Goal: Find specific page/section: Find specific page/section

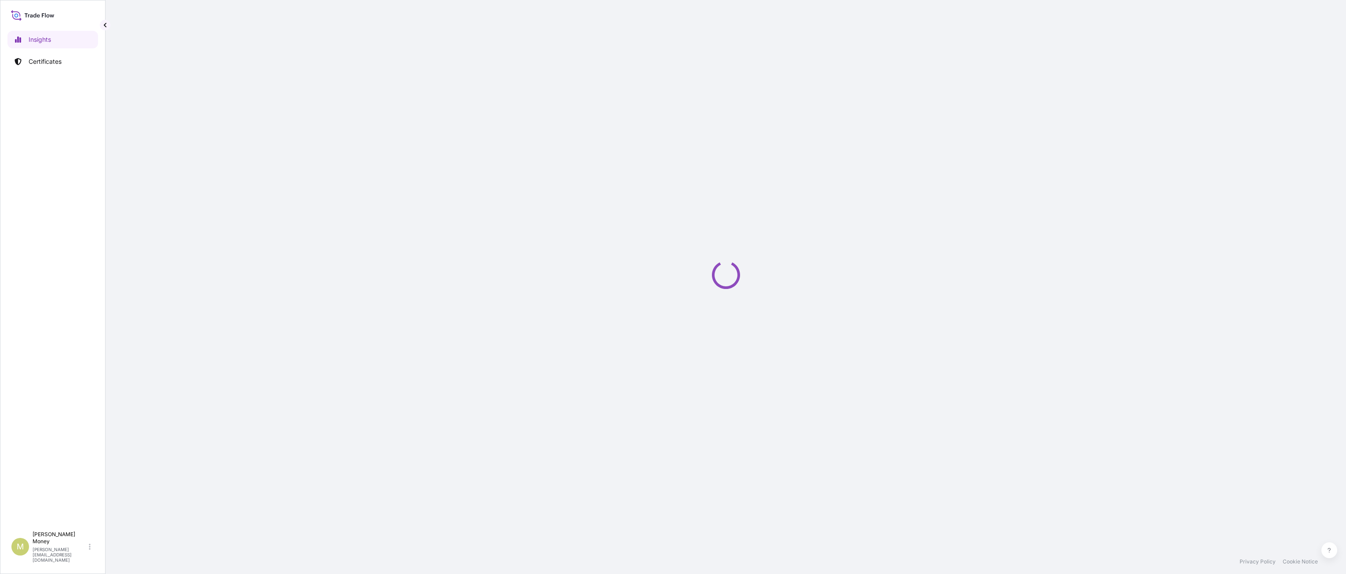
select select "2025"
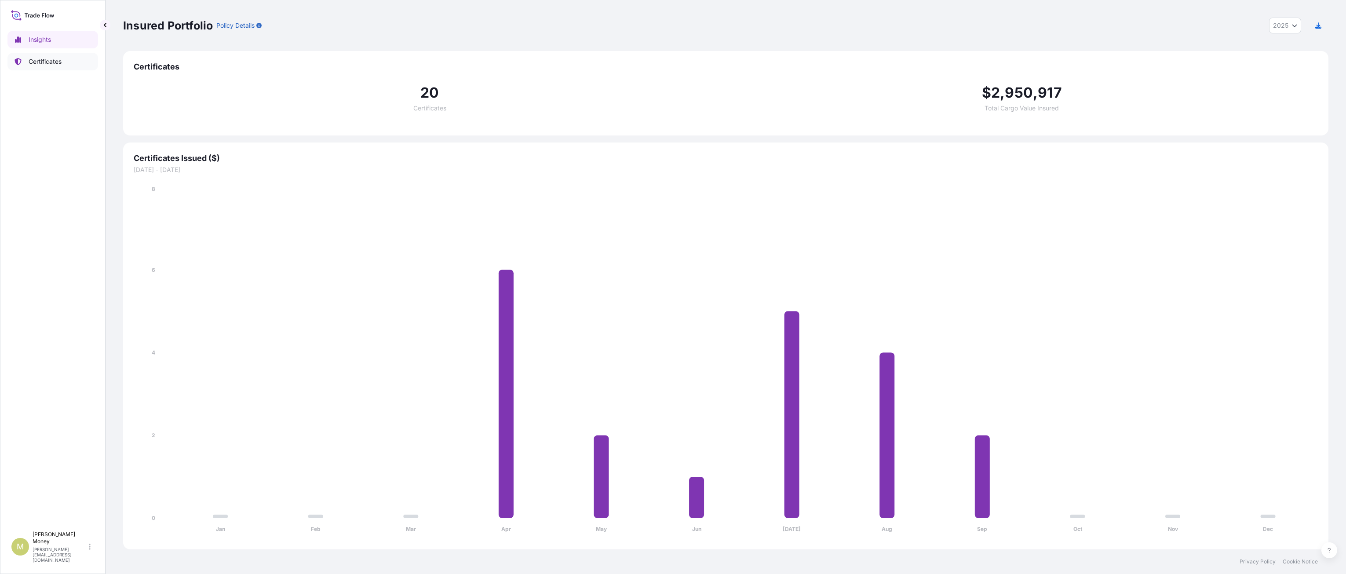
click at [72, 63] on link "Certificates" at bounding box center [52, 62] width 91 height 18
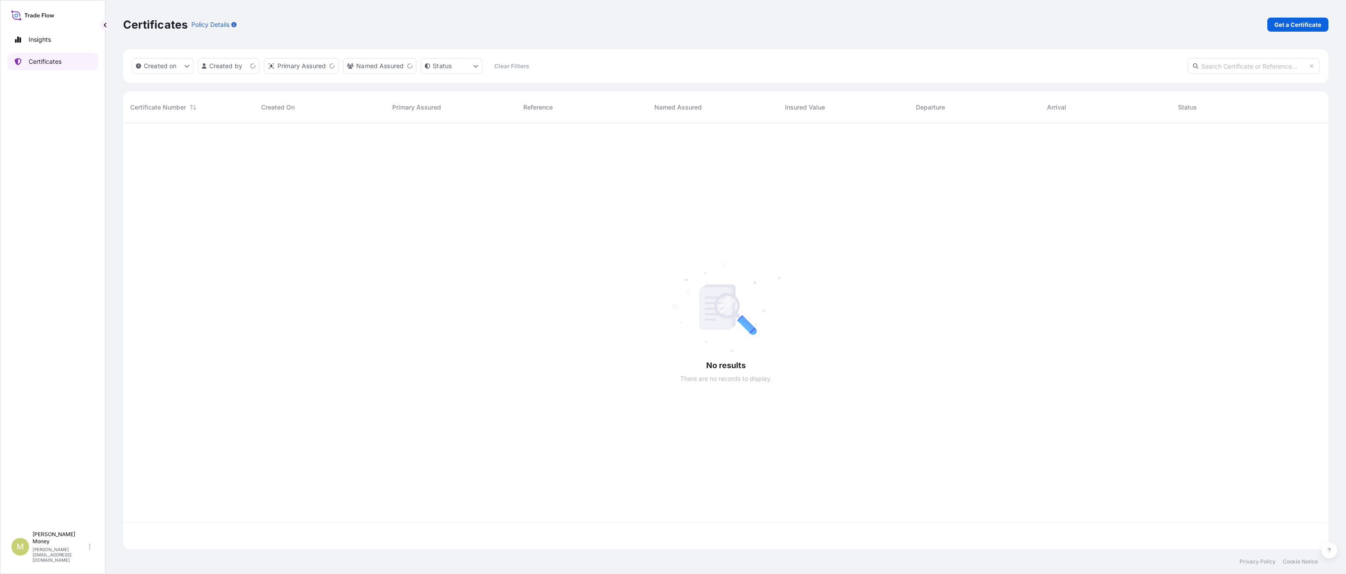
scroll to position [424, 1199]
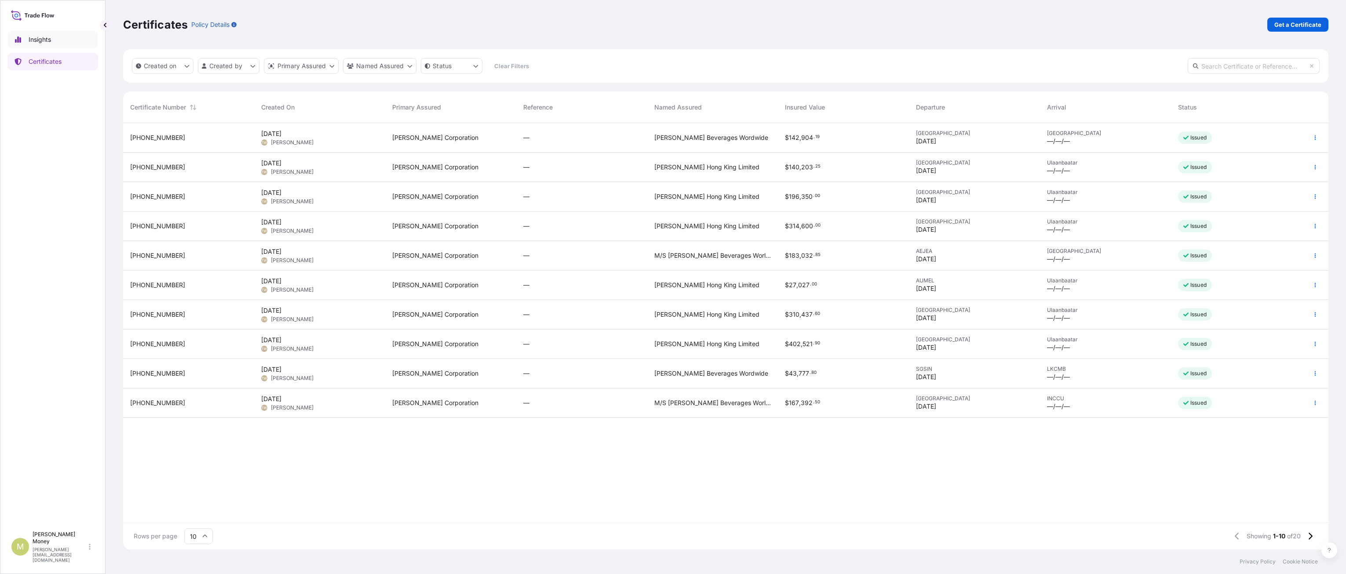
click at [73, 44] on link "Insights" at bounding box center [52, 40] width 91 height 18
select select "2025"
